Goal: Book appointment/travel/reservation

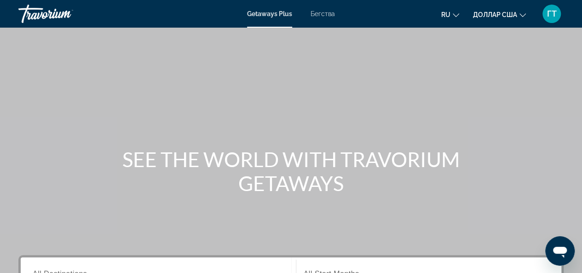
click at [323, 13] on font "Бегства" at bounding box center [322, 13] width 24 height 7
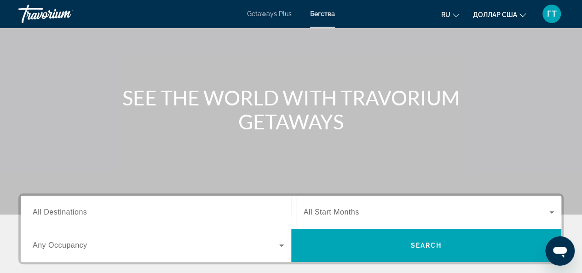
scroll to position [92, 0]
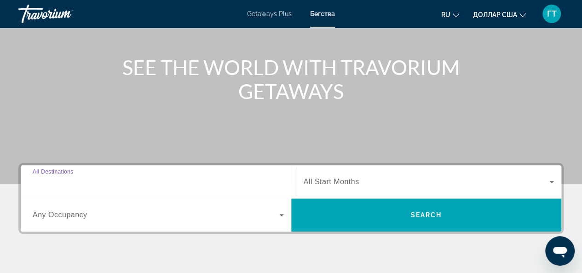
click at [120, 181] on input "Destination All Destinations" at bounding box center [158, 182] width 251 height 11
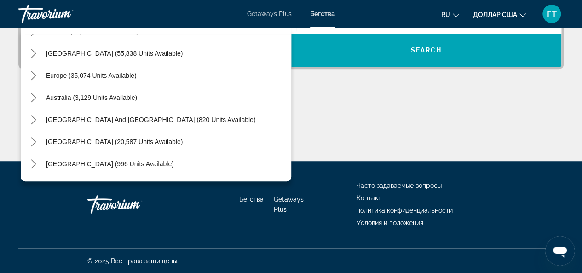
scroll to position [57, 0]
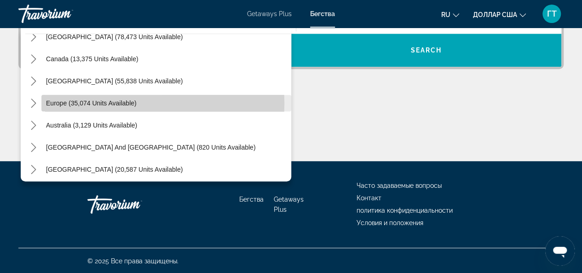
click at [106, 103] on span "Europe (35,074 units available)" at bounding box center [91, 102] width 91 height 7
type input "**********"
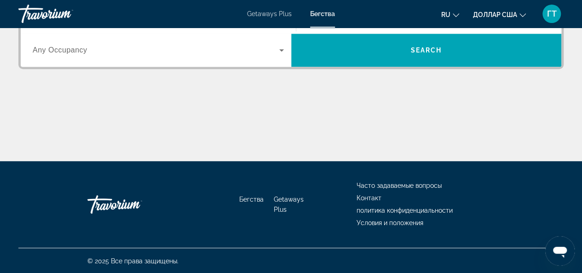
scroll to position [224, 0]
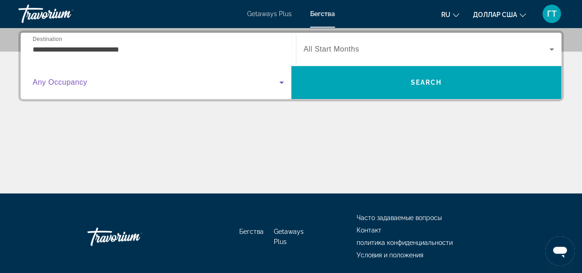
click at [279, 81] on icon "Search widget" at bounding box center [281, 82] width 11 height 11
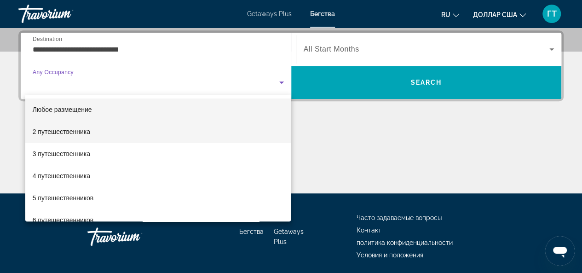
scroll to position [46, 0]
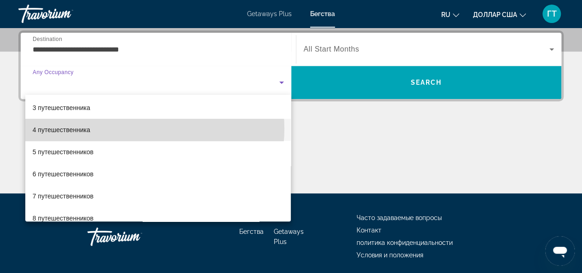
click at [137, 128] on mat-option "4 путешественника" at bounding box center [158, 130] width 266 height 22
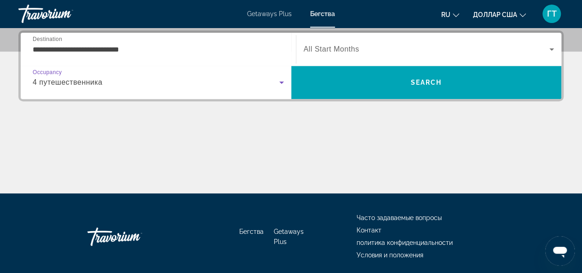
click at [62, 53] on input "**********" at bounding box center [158, 49] width 251 height 11
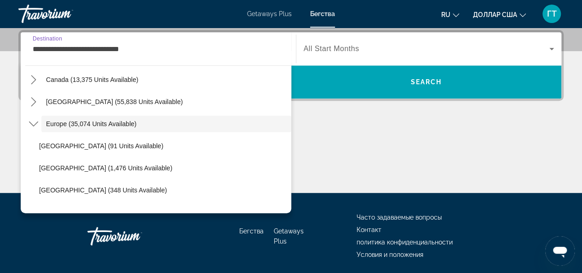
scroll to position [55, 0]
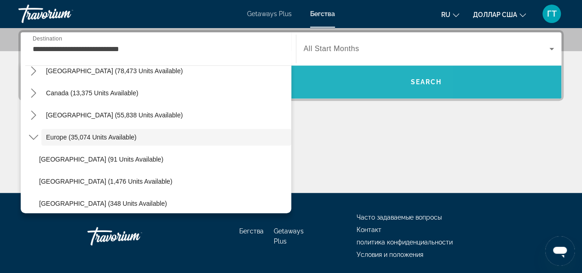
click at [332, 80] on span "Search" at bounding box center [426, 82] width 270 height 22
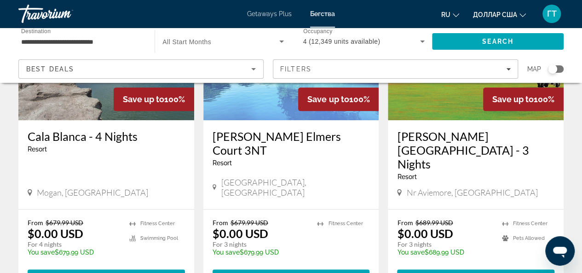
scroll to position [506, 0]
